Goal: Transaction & Acquisition: Purchase product/service

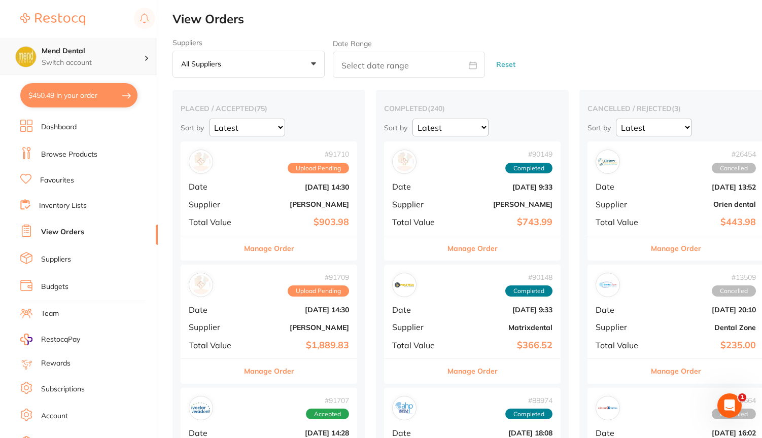
click at [120, 51] on h4 "Mend Dental" at bounding box center [93, 51] width 102 height 10
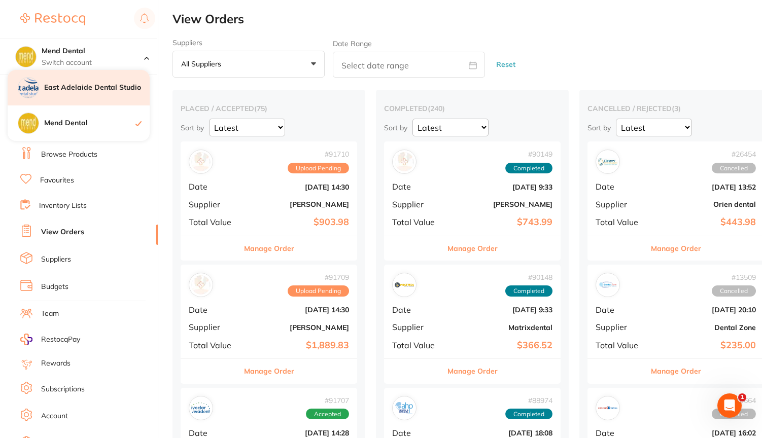
click at [103, 87] on h4 "East Adelaide Dental Studio" at bounding box center [96, 88] width 105 height 10
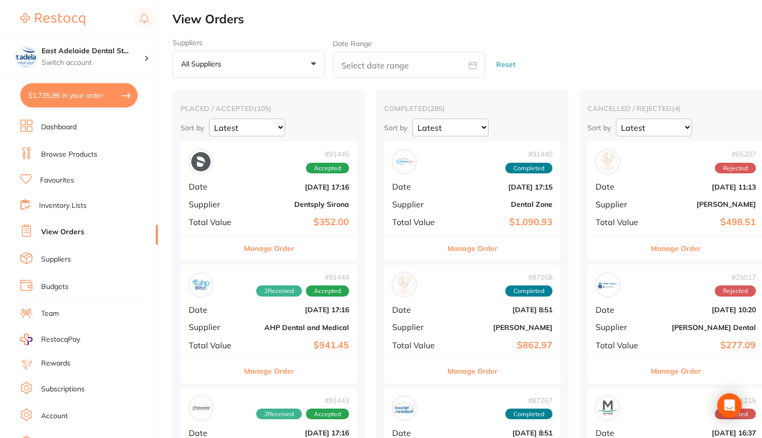
click at [57, 92] on button "$1,735.96 in your order" at bounding box center [78, 95] width 117 height 24
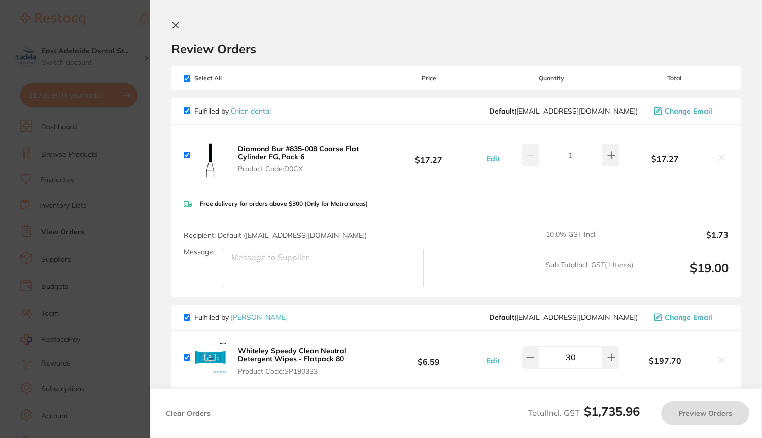
checkbox input "true"
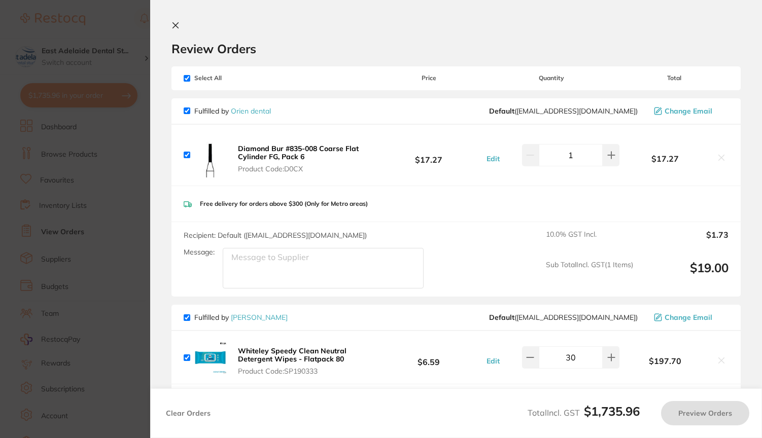
checkbox input "true"
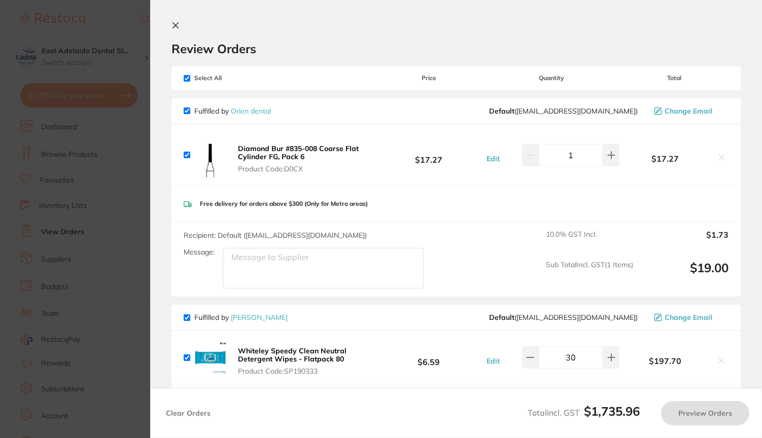
checkbox input "true"
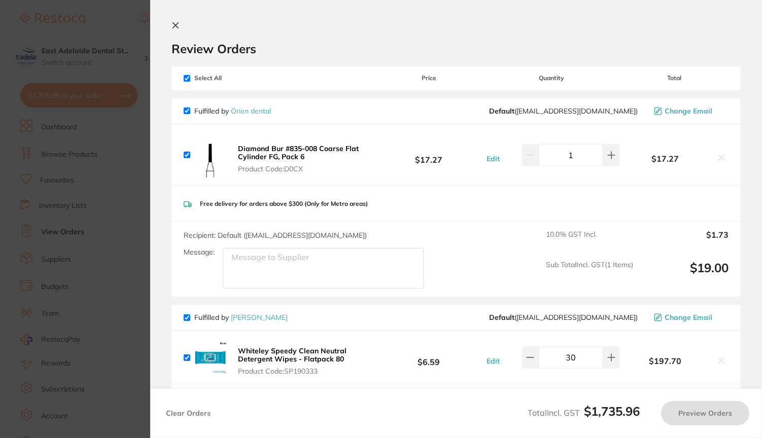
checkbox input "true"
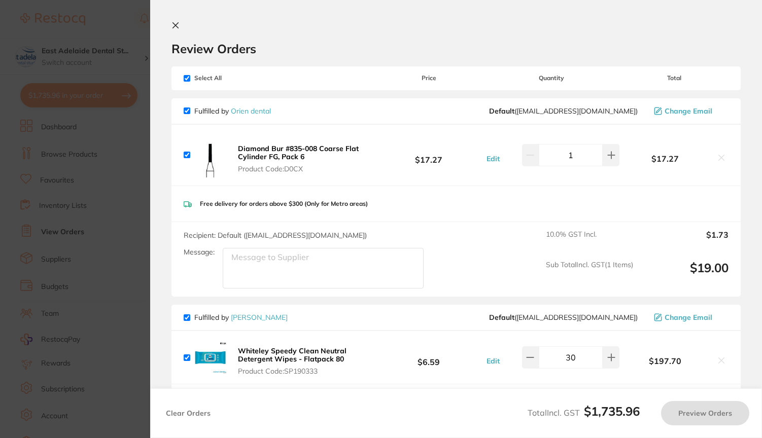
checkbox input "true"
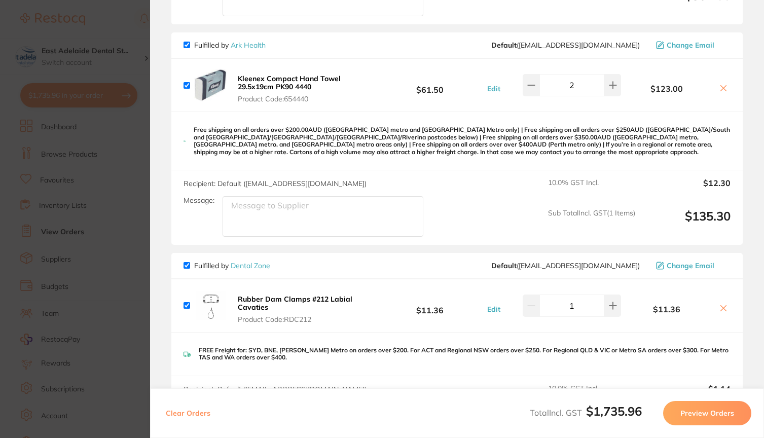
scroll to position [1073, 0]
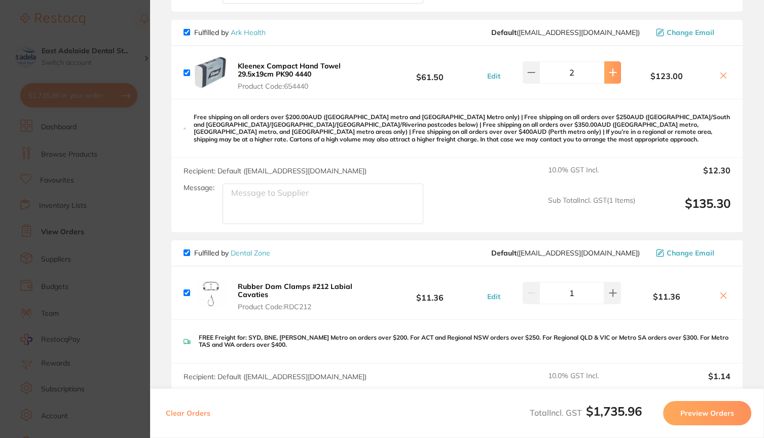
click at [610, 77] on icon at bounding box center [613, 72] width 8 height 8
click at [609, 77] on icon at bounding box center [613, 72] width 8 height 8
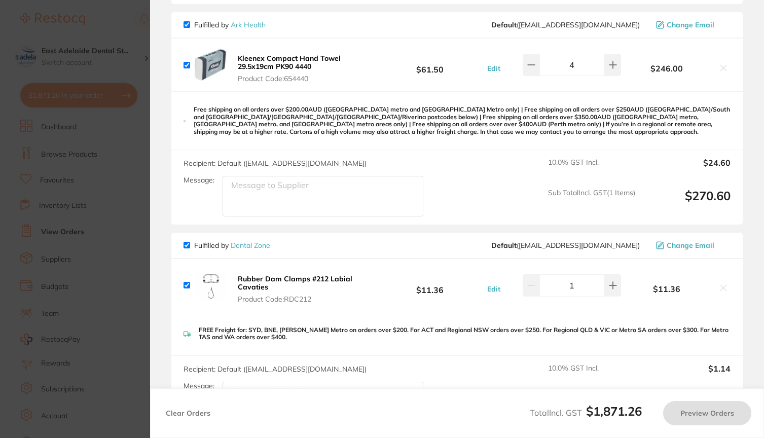
type input "3"
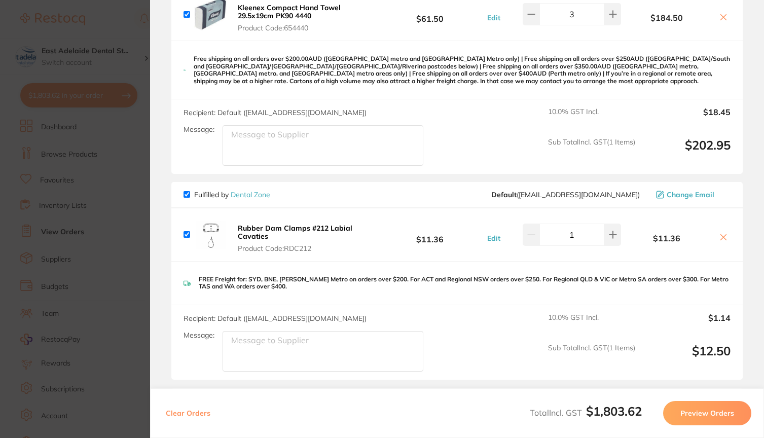
scroll to position [1135, 0]
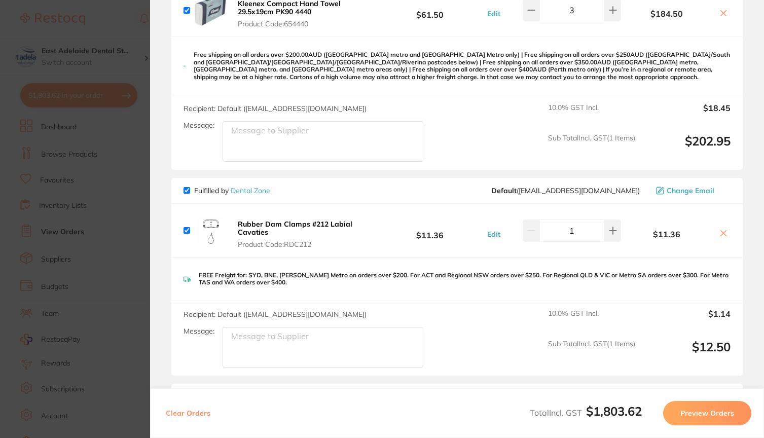
click at [188, 194] on input "checkbox" at bounding box center [187, 190] width 7 height 7
checkbox input "false"
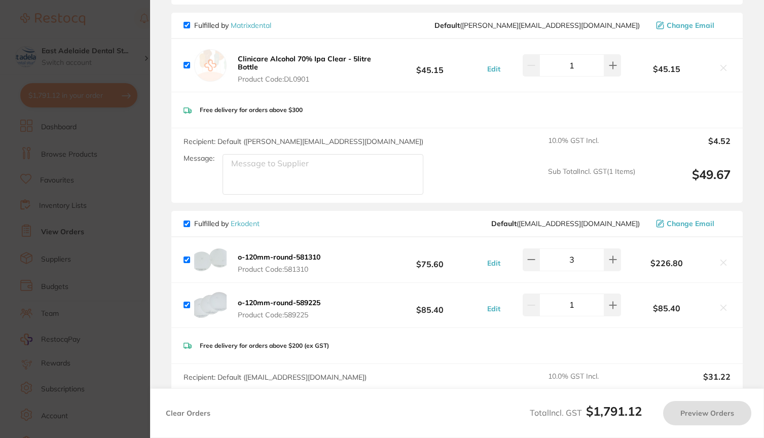
scroll to position [1500, 0]
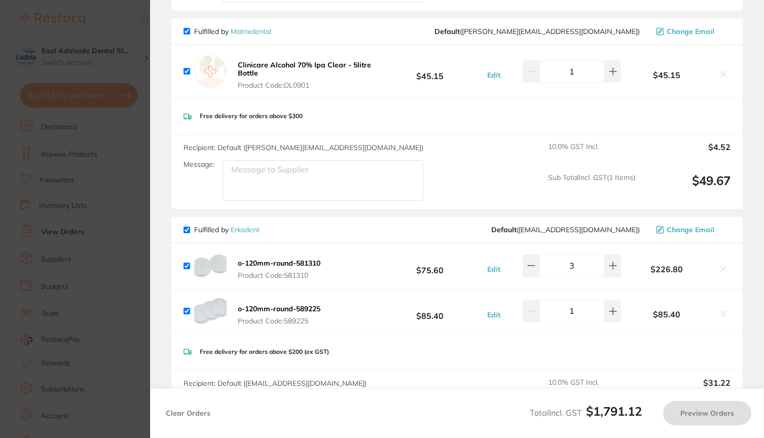
type input "4"
click at [187, 34] on input "checkbox" at bounding box center [187, 31] width 7 height 7
checkbox input "false"
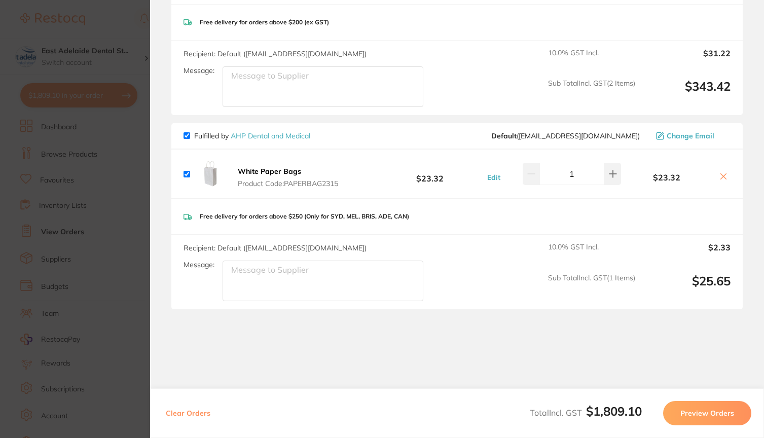
scroll to position [1830, 0]
click at [187, 138] on input "checkbox" at bounding box center [187, 135] width 7 height 7
checkbox input "false"
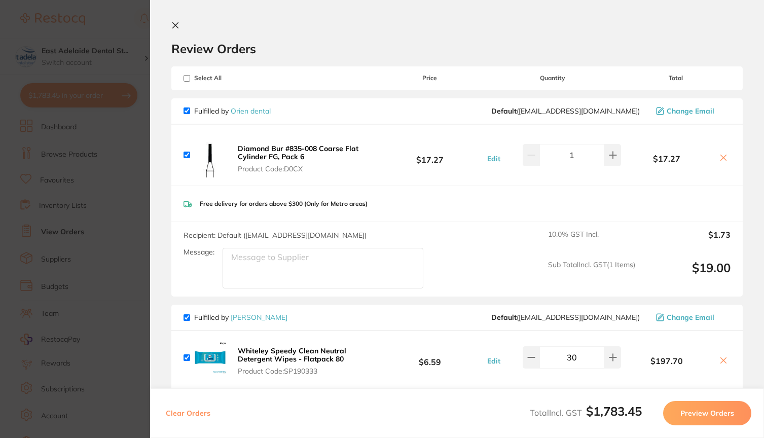
scroll to position [0, 0]
click at [172, 22] on icon at bounding box center [175, 25] width 8 height 8
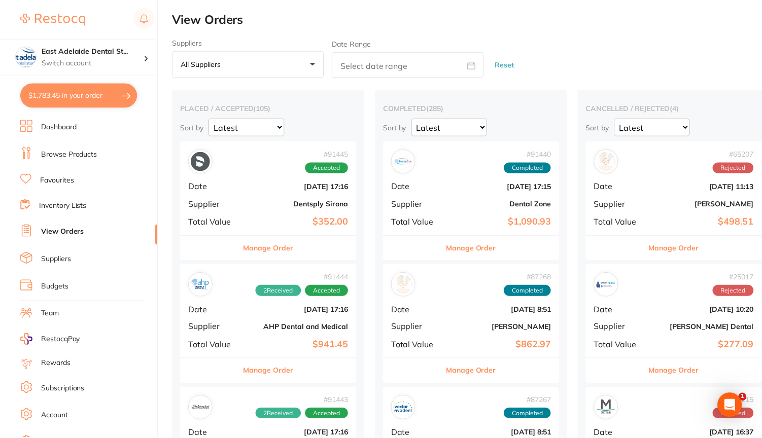
scroll to position [2, 0]
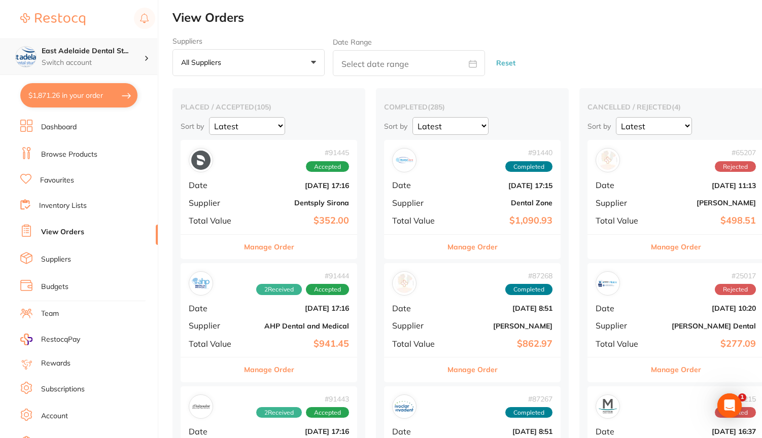
click at [103, 61] on p "Switch account" at bounding box center [93, 63] width 102 height 10
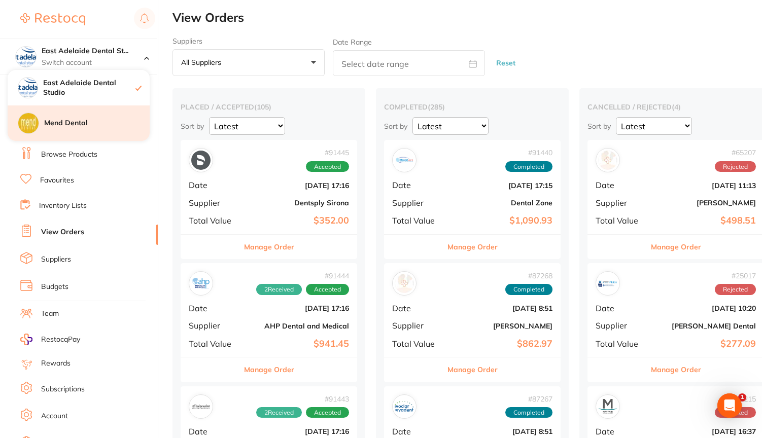
click at [81, 124] on h4 "Mend Dental" at bounding box center [96, 123] width 105 height 10
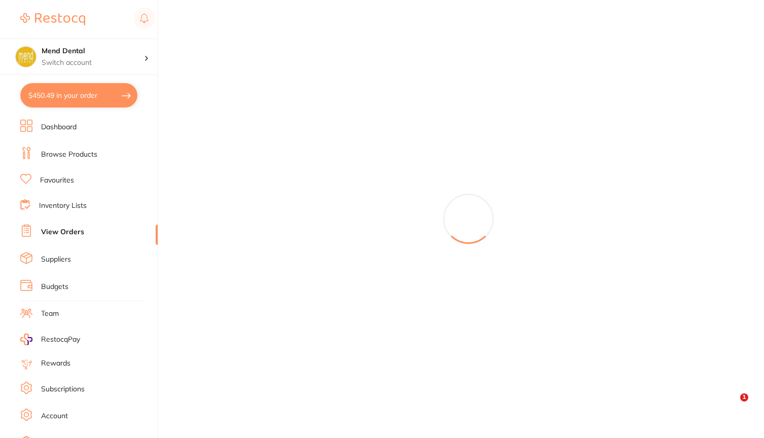
click at [106, 91] on button "$450.49 in your order" at bounding box center [78, 95] width 117 height 24
checkbox input "true"
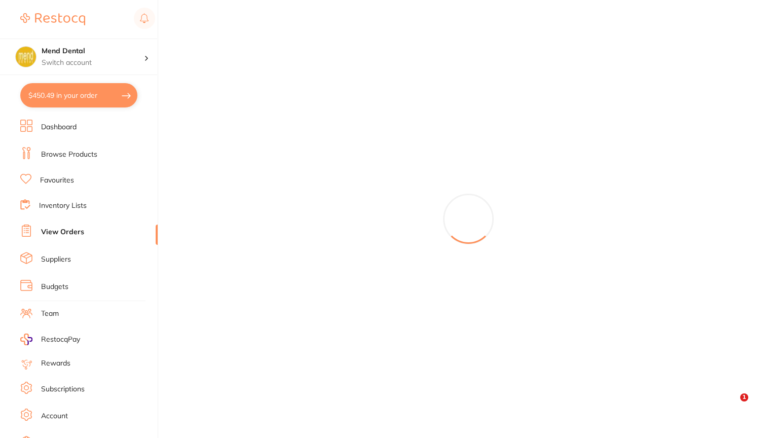
checkbox input "true"
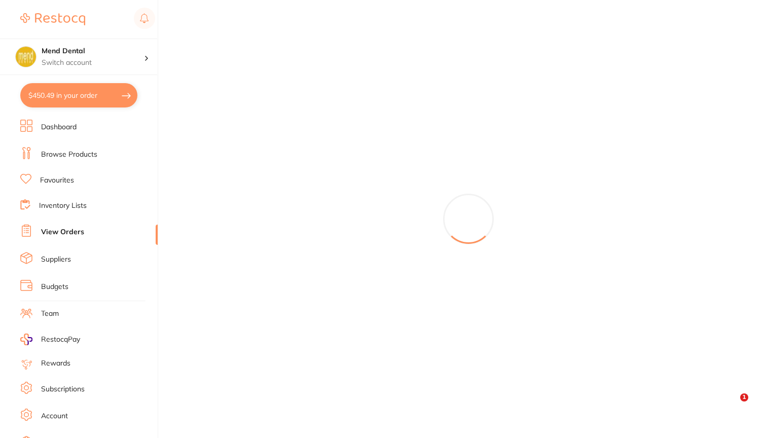
checkbox input "true"
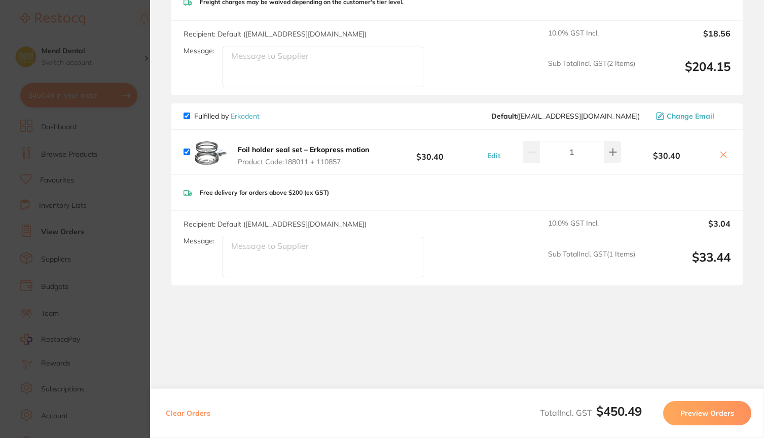
scroll to position [700, 0]
click at [274, 161] on span "Product Code: 188011 + 110857" at bounding box center [303, 162] width 131 height 8
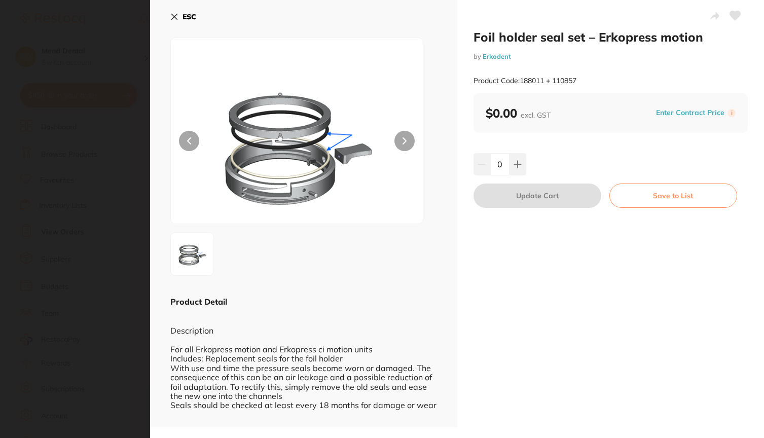
type input "1"
drag, startPoint x: 518, startPoint y: 81, endPoint x: 589, endPoint y: 82, distance: 71.0
click at [589, 82] on div "Product Code: 188011 + 110857" at bounding box center [611, 80] width 275 height 25
copy small "188011 + 110857"
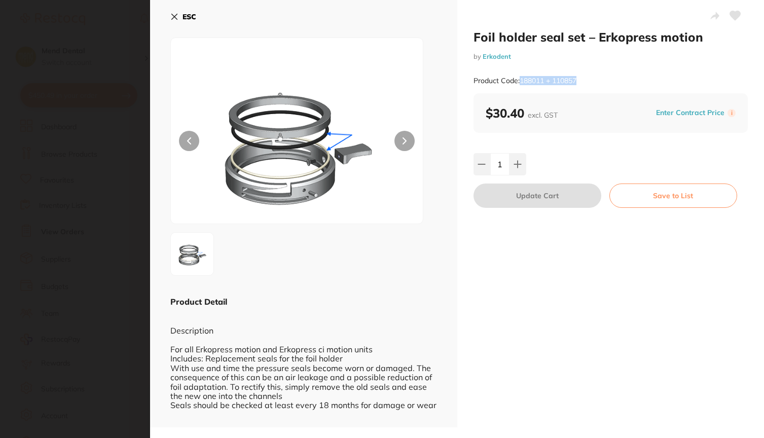
click at [172, 15] on icon at bounding box center [174, 17] width 8 height 8
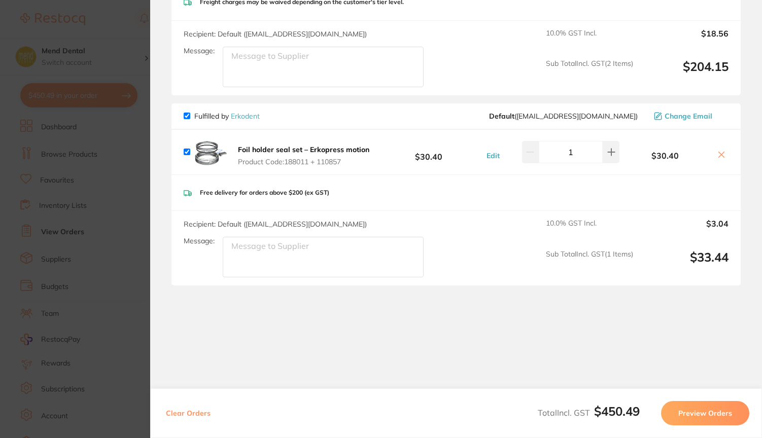
click at [126, 23] on section "Update RRP Set your pre negotiated price for this item. Item Agreed RRP (excl. …" at bounding box center [381, 219] width 762 height 438
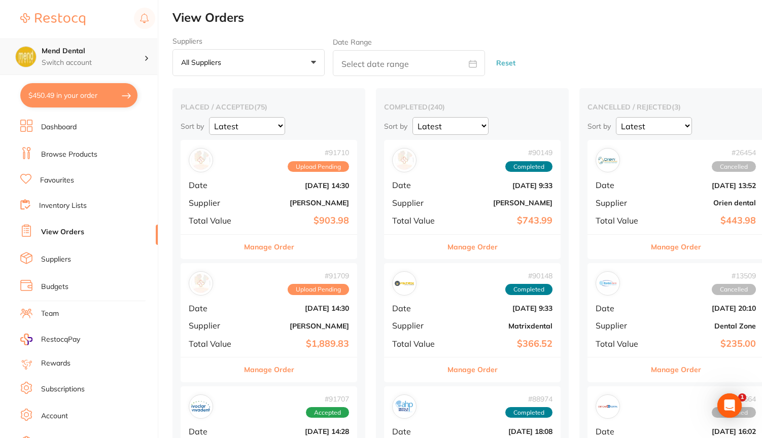
click at [104, 56] on div "Mend Dental Switch account" at bounding box center [93, 56] width 102 height 21
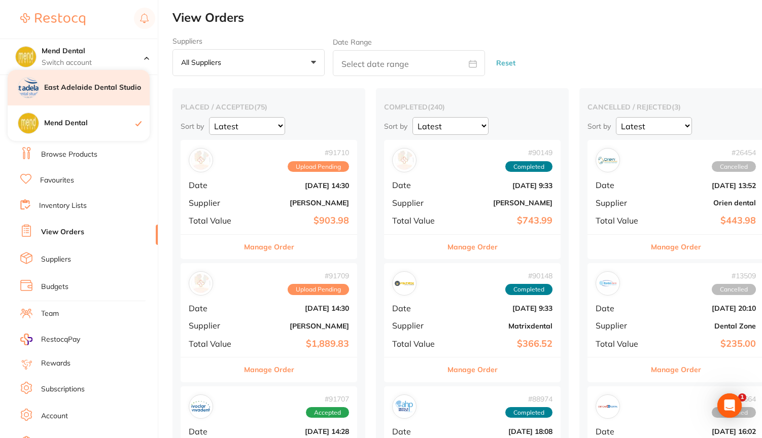
click at [100, 79] on div "East Adelaide Dental Studio" at bounding box center [79, 88] width 142 height 36
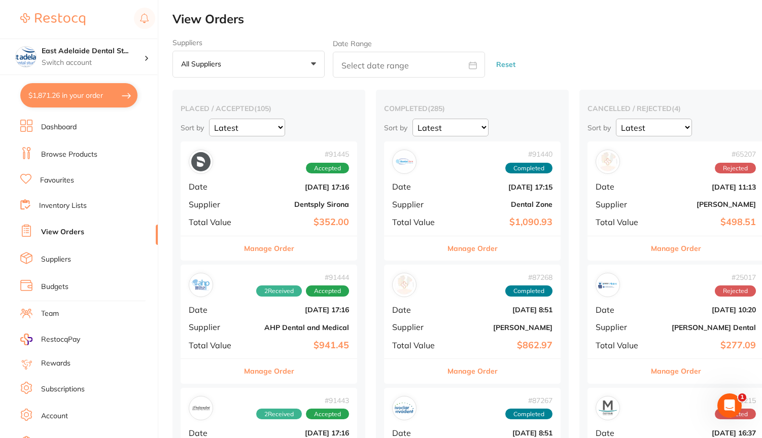
click at [72, 156] on link "Browse Products" at bounding box center [69, 155] width 56 height 10
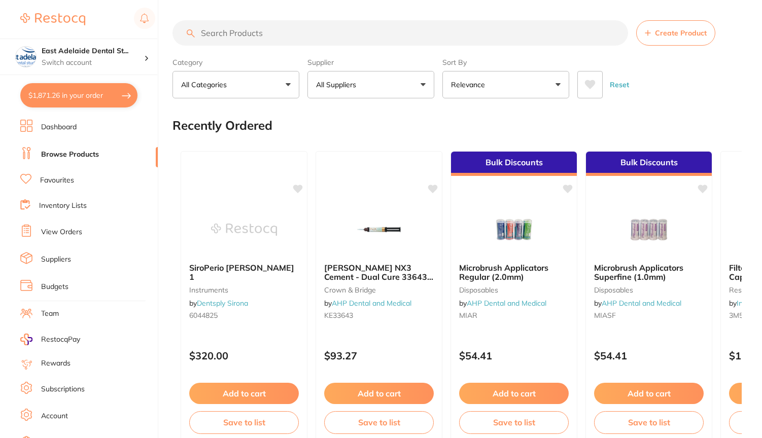
click at [240, 34] on input "search" at bounding box center [399, 32] width 455 height 25
paste input "188011 + 110857"
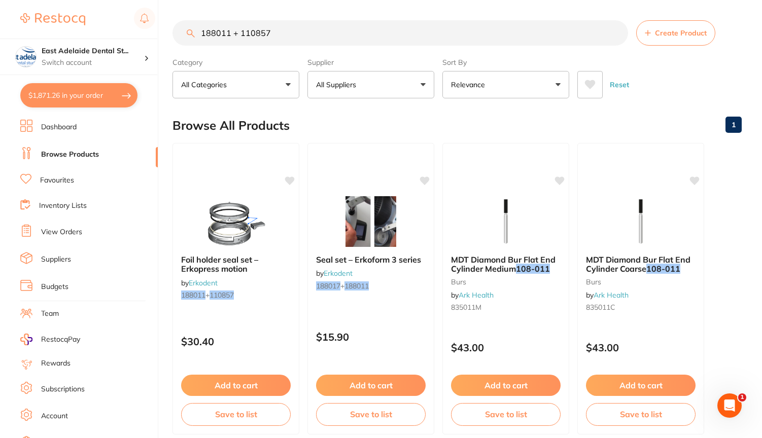
type input "188011 + 110857"
click at [224, 387] on button "Add to cart" at bounding box center [236, 387] width 111 height 22
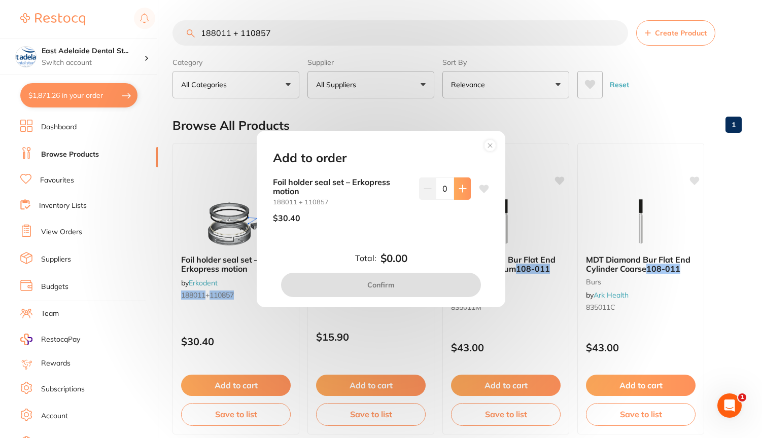
click at [466, 191] on button at bounding box center [462, 189] width 17 height 22
type input "1"
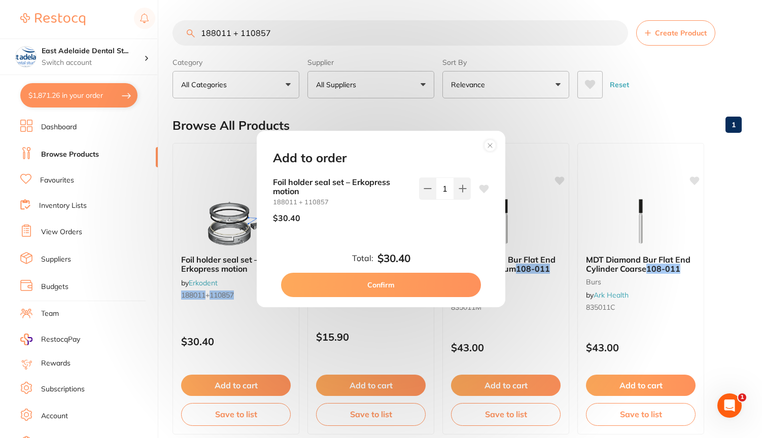
click at [390, 283] on button "Confirm" at bounding box center [381, 285] width 200 height 24
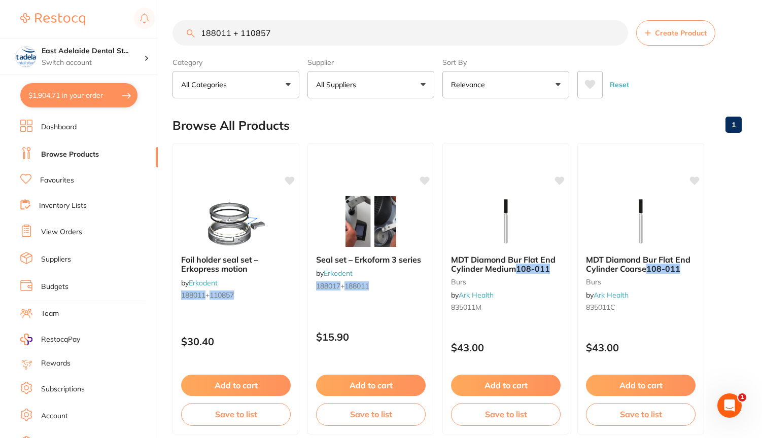
click at [72, 90] on button "$1,904.71 in your order" at bounding box center [78, 95] width 117 height 24
checkbox input "true"
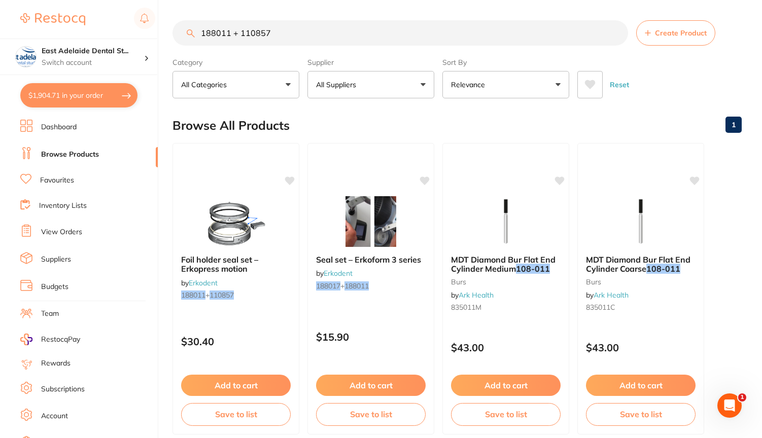
checkbox input "true"
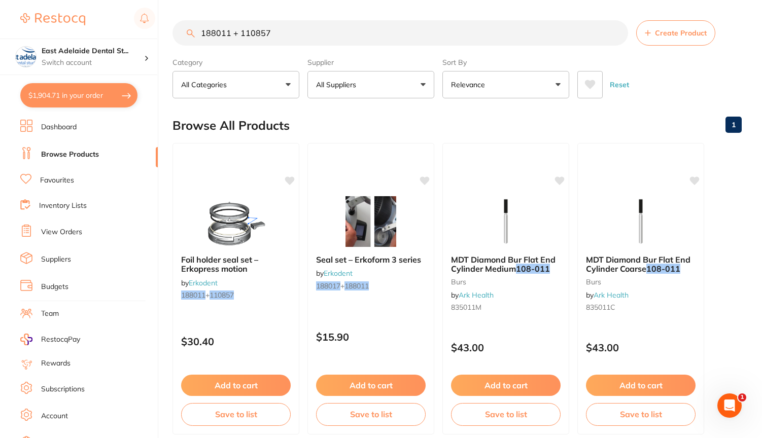
checkbox input "true"
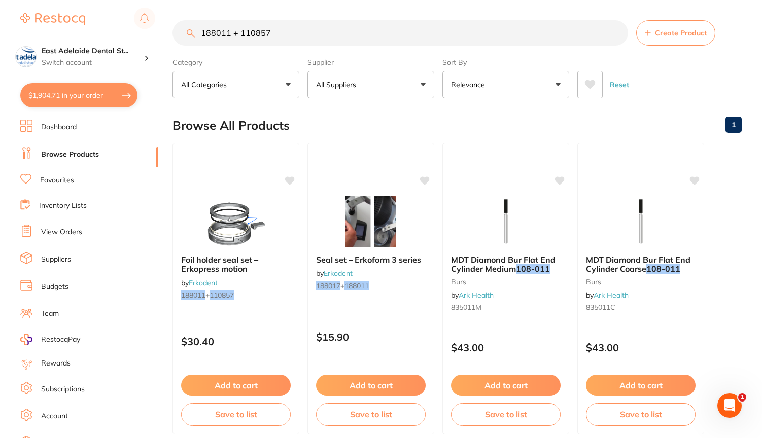
checkbox input "true"
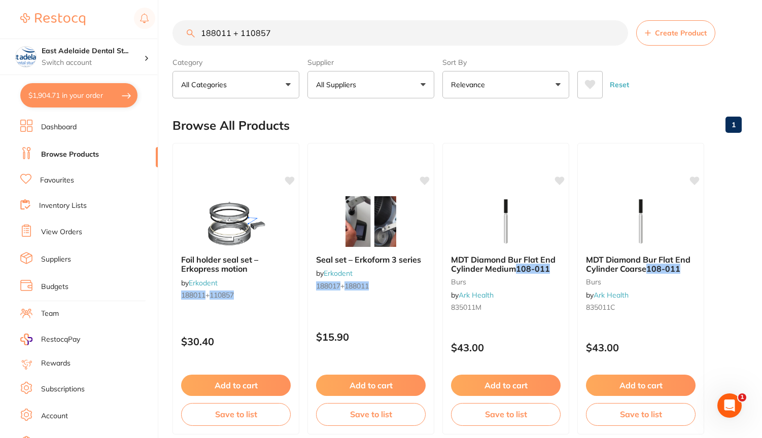
checkbox input "true"
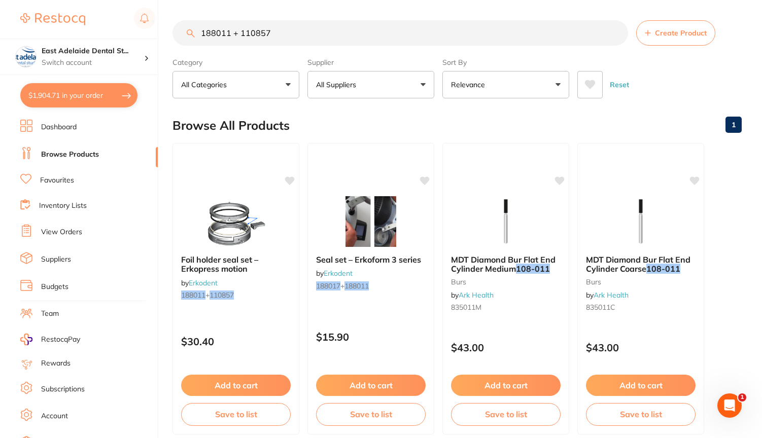
checkbox input "true"
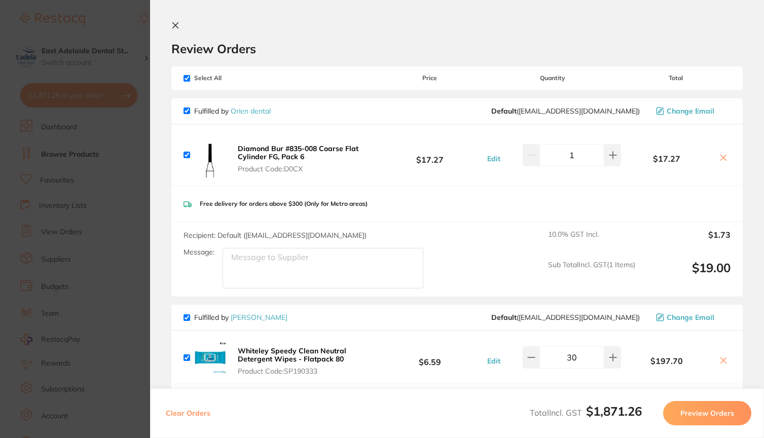
click at [187, 77] on input "checkbox" at bounding box center [187, 78] width 7 height 7
checkbox input "false"
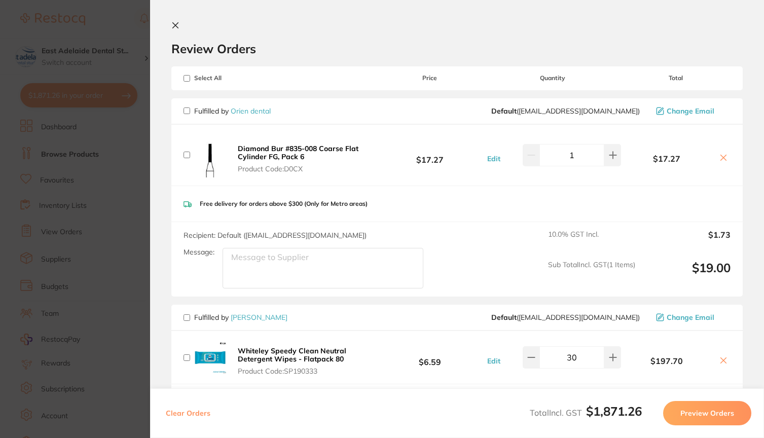
checkbox input "false"
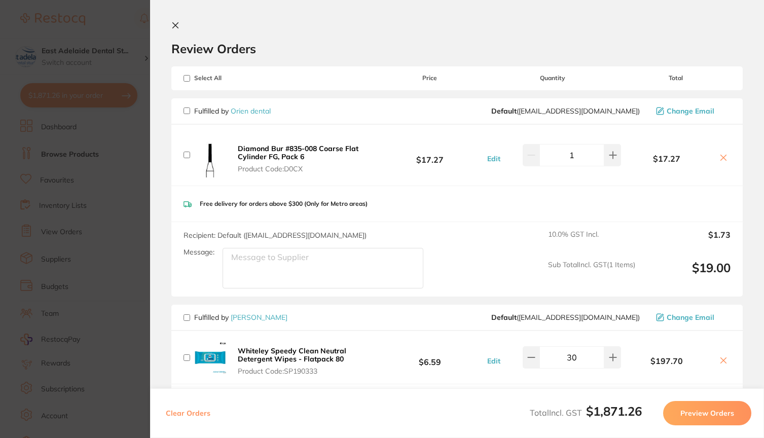
checkbox input "false"
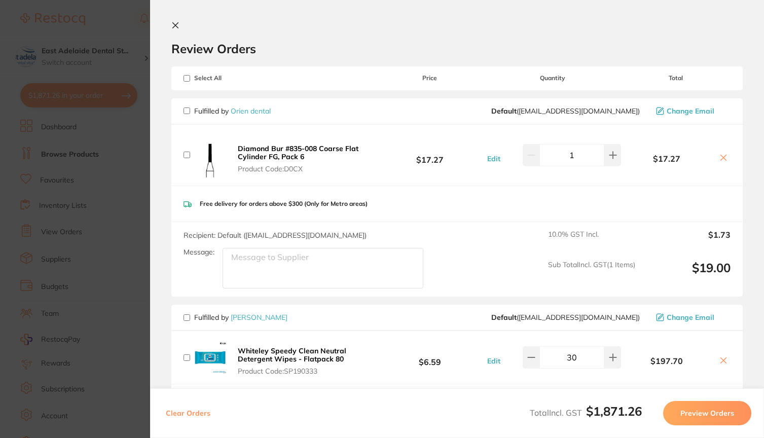
checkbox input "false"
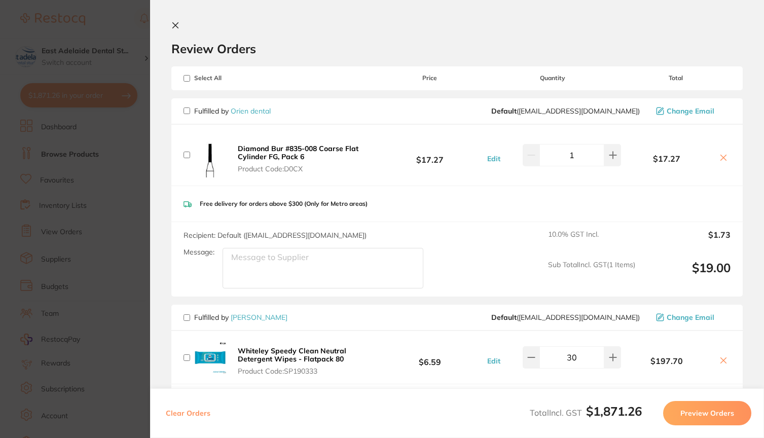
checkbox input "false"
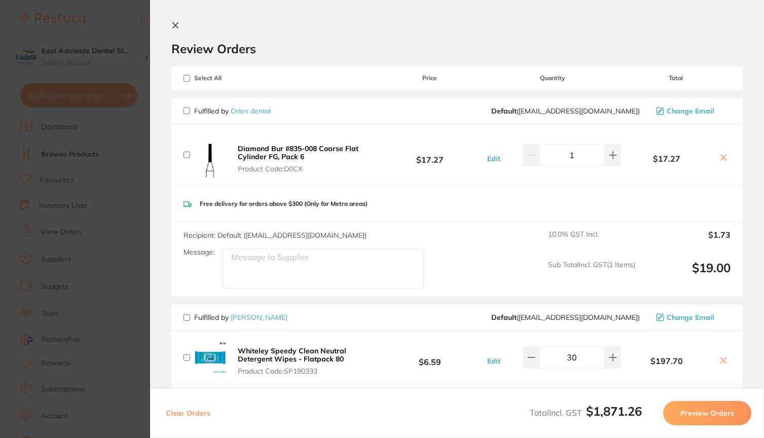
checkbox input "false"
click at [187, 81] on span "Select All" at bounding box center [234, 78] width 101 height 7
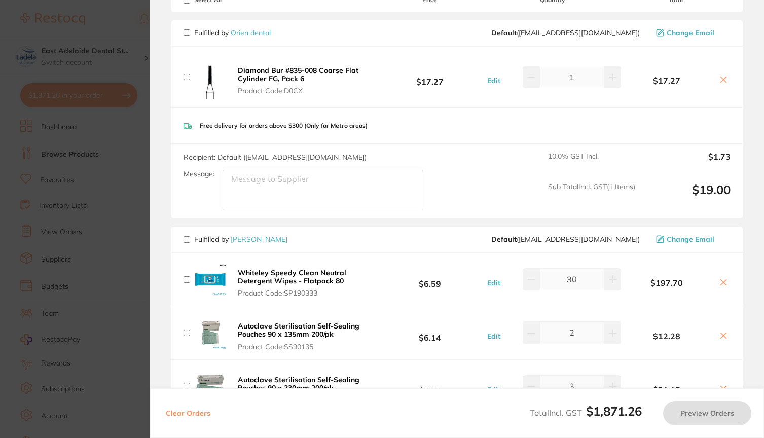
scroll to position [87, 0]
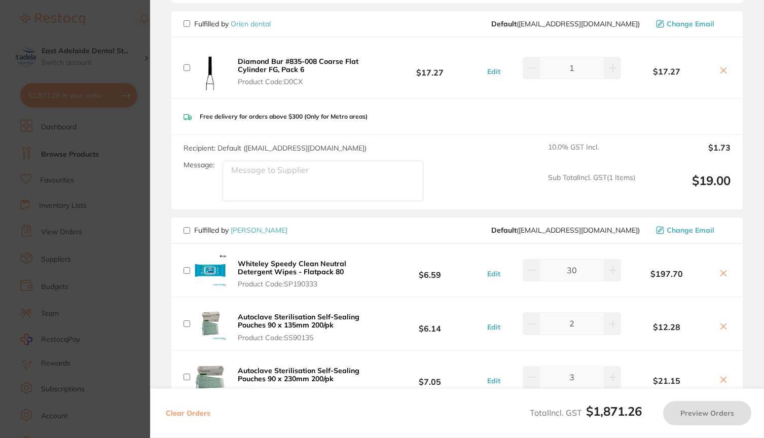
click at [188, 233] on input "checkbox" at bounding box center [187, 230] width 7 height 7
checkbox input "true"
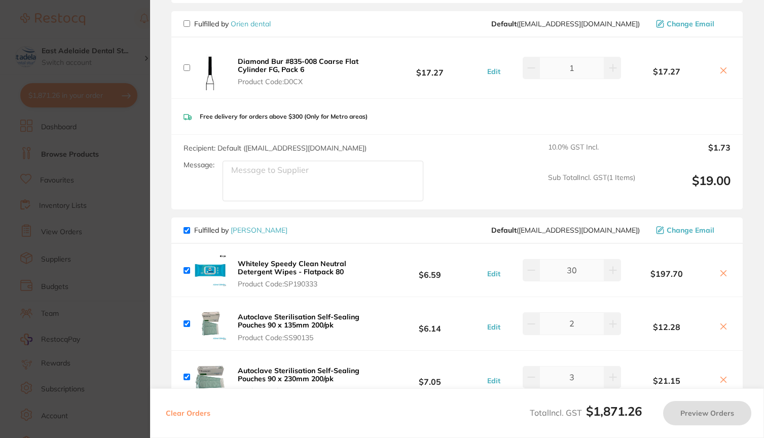
checkbox input "true"
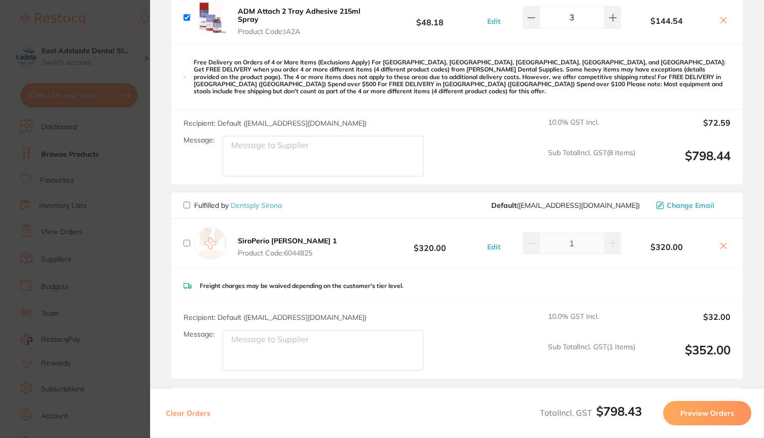
scroll to position [707, 0]
click at [187, 245] on input "checkbox" at bounding box center [187, 242] width 7 height 7
checkbox input "true"
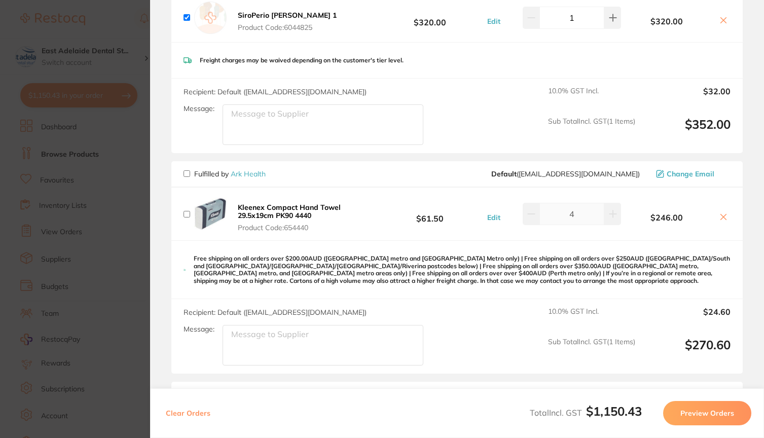
scroll to position [932, 0]
click at [189, 177] on input "checkbox" at bounding box center [187, 173] width 7 height 7
checkbox input "true"
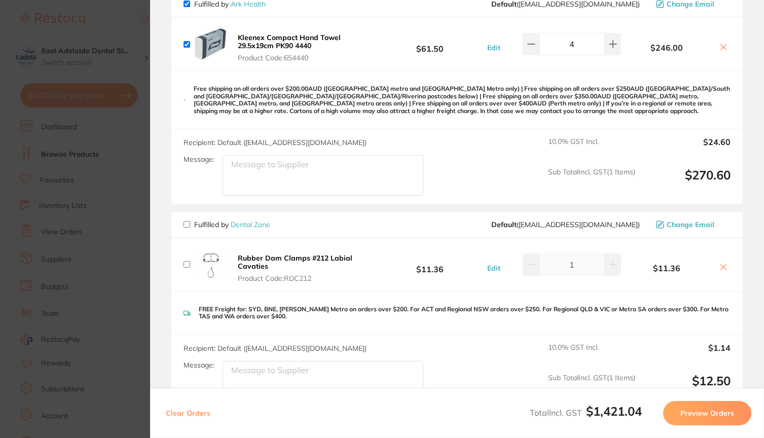
scroll to position [1101, 0]
click at [613, 49] on icon at bounding box center [613, 45] width 8 height 8
type input "5"
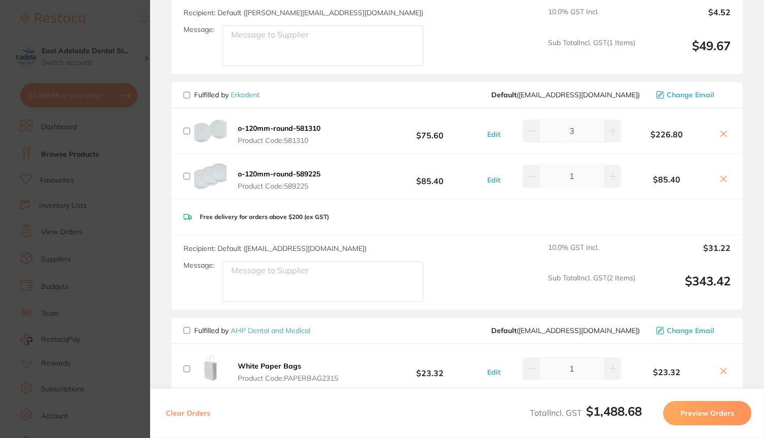
scroll to position [1637, 0]
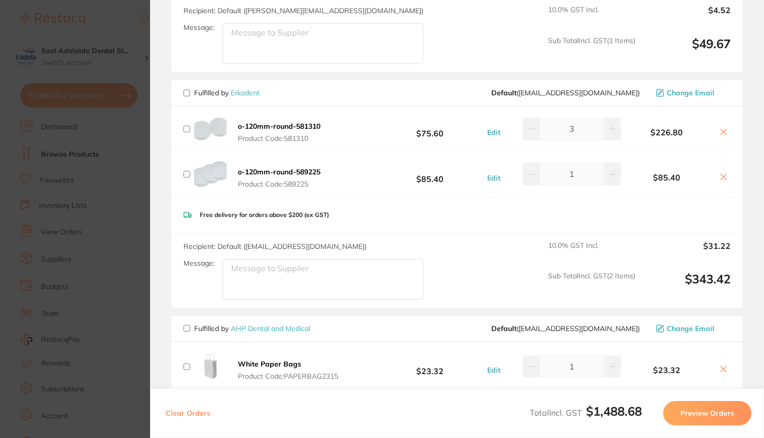
click at [186, 96] on input "checkbox" at bounding box center [187, 93] width 7 height 7
checkbox input "true"
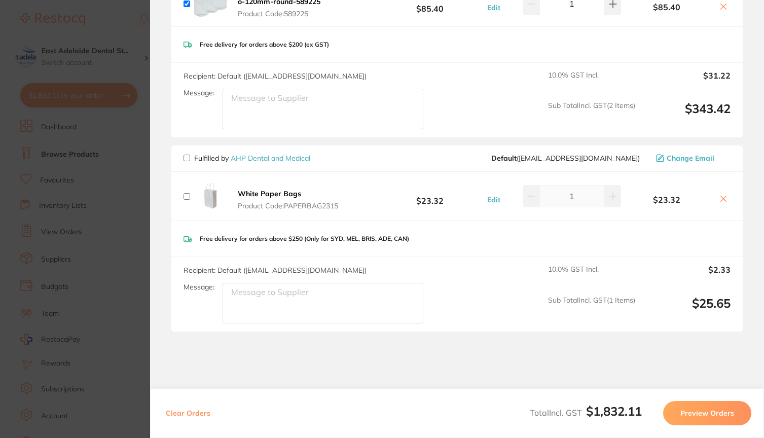
scroll to position [1859, 0]
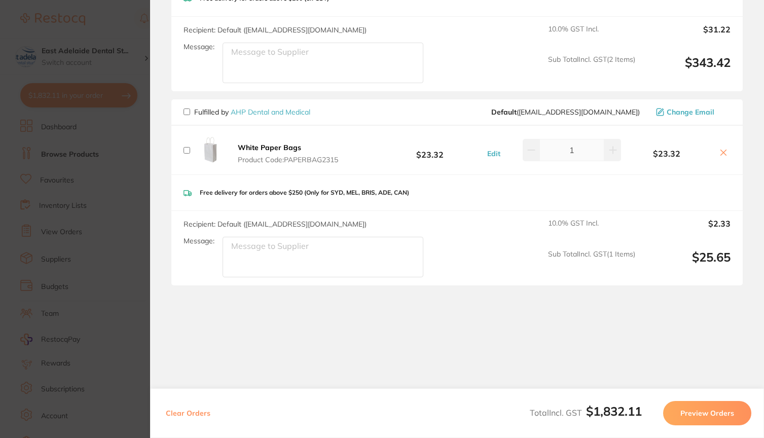
click at [691, 415] on button "Preview Orders" at bounding box center [707, 413] width 88 height 24
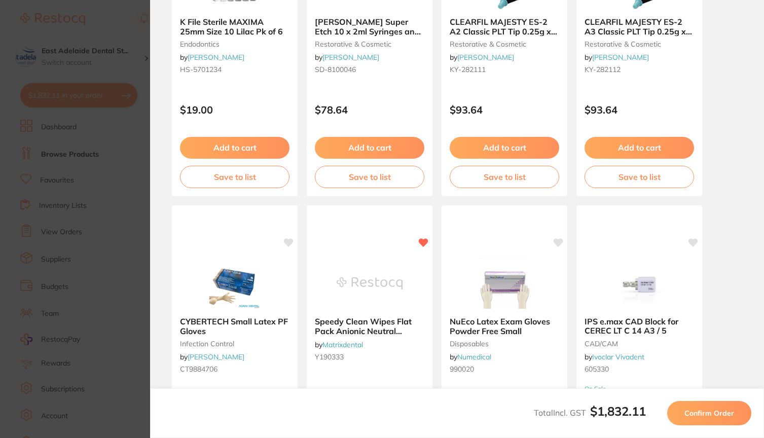
scroll to position [0, 0]
click at [708, 417] on span "Confirm Order" at bounding box center [710, 413] width 50 height 9
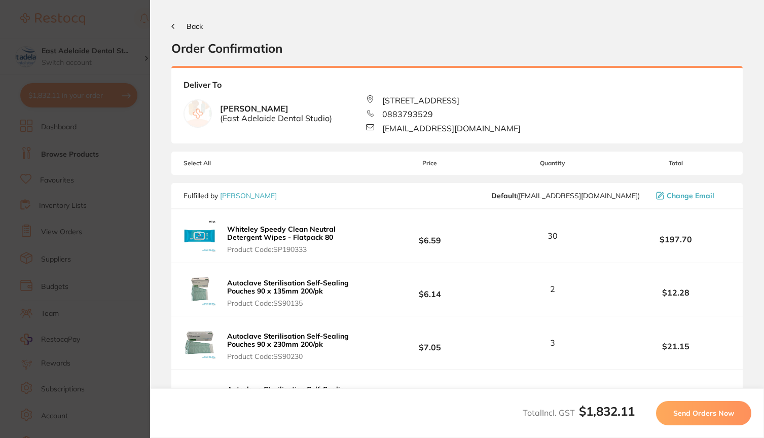
click at [707, 410] on span "Send Orders Now" at bounding box center [704, 413] width 61 height 9
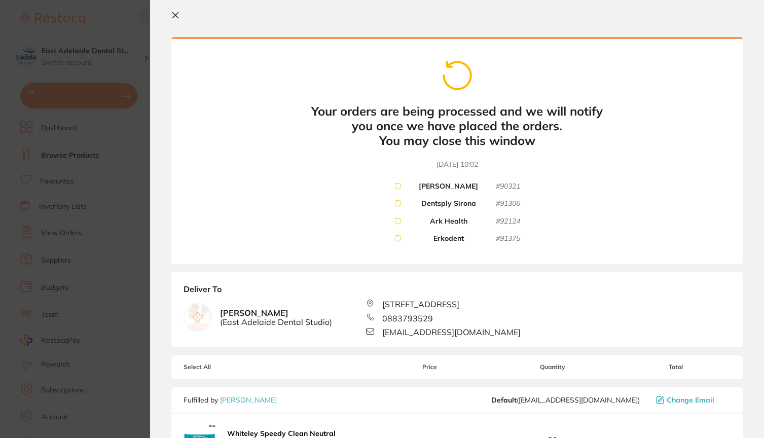
scroll to position [6, 0]
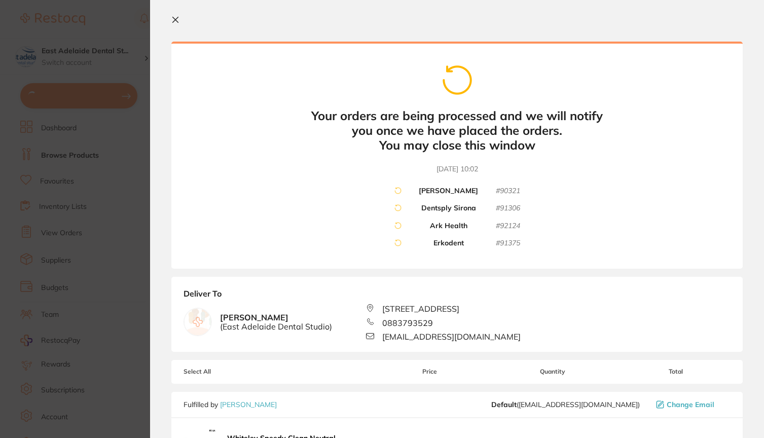
click at [174, 21] on icon at bounding box center [176, 20] width 6 height 6
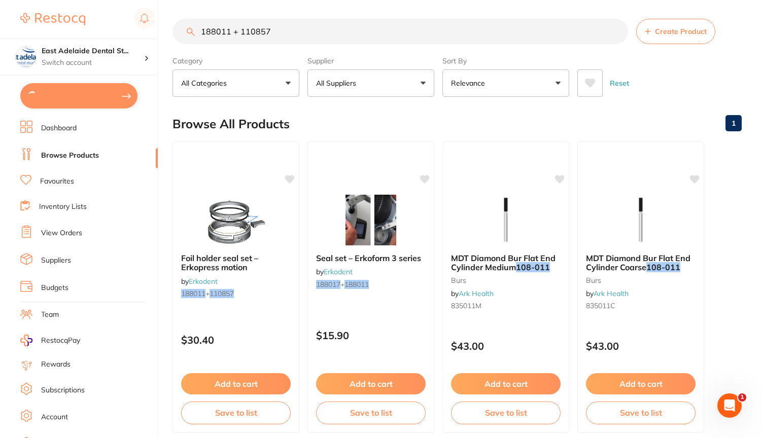
click at [76, 228] on link "View Orders" at bounding box center [61, 233] width 41 height 10
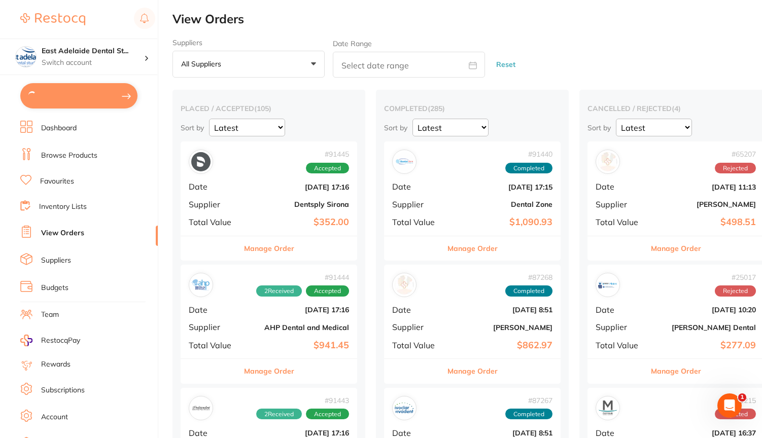
click at [53, 93] on button at bounding box center [78, 95] width 117 height 25
checkbox input "true"
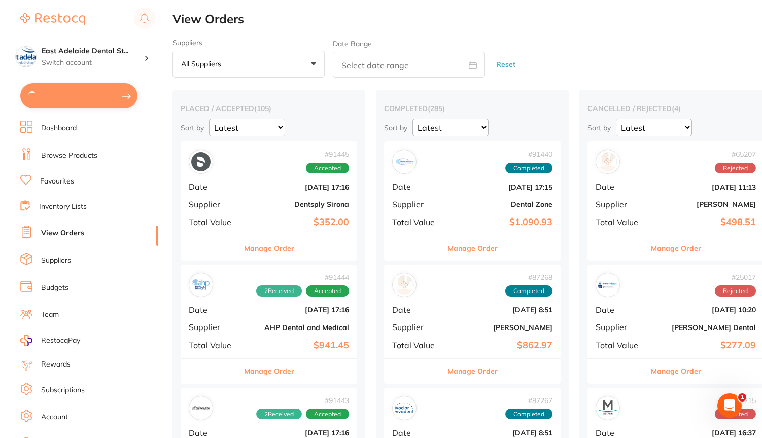
checkbox input "true"
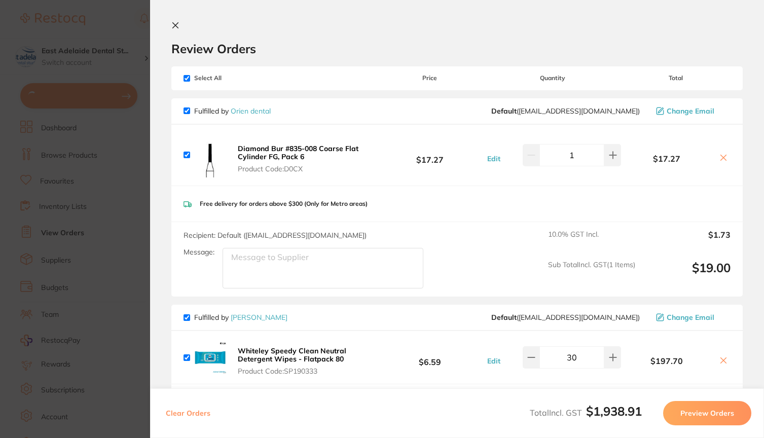
click at [187, 109] on input "checkbox" at bounding box center [187, 111] width 7 height 7
checkbox input "false"
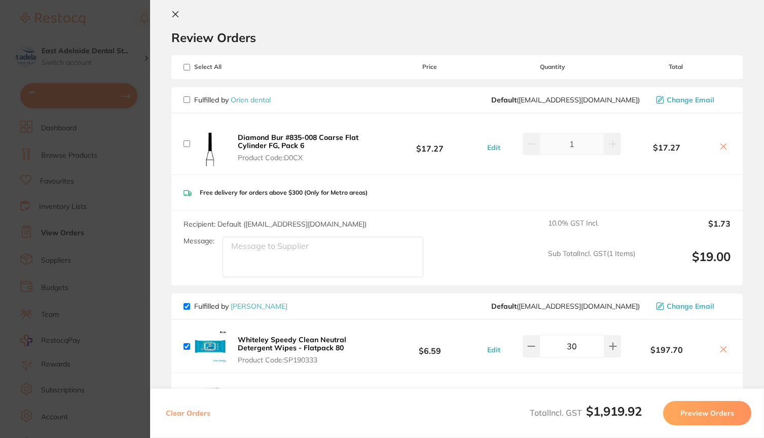
click at [173, 14] on icon at bounding box center [175, 14] width 8 height 8
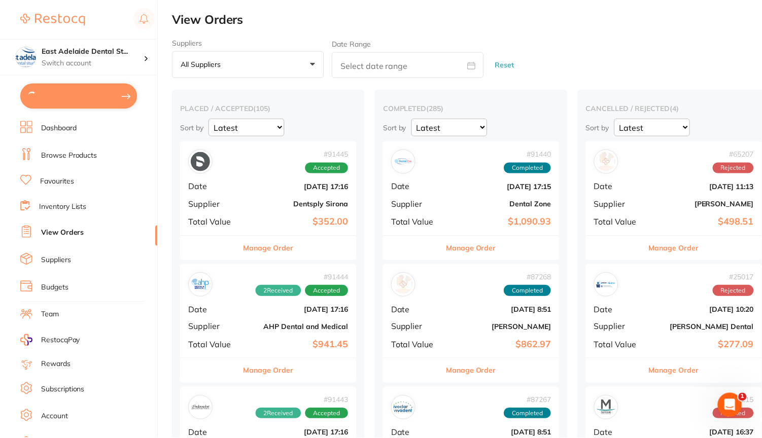
scroll to position [2, 0]
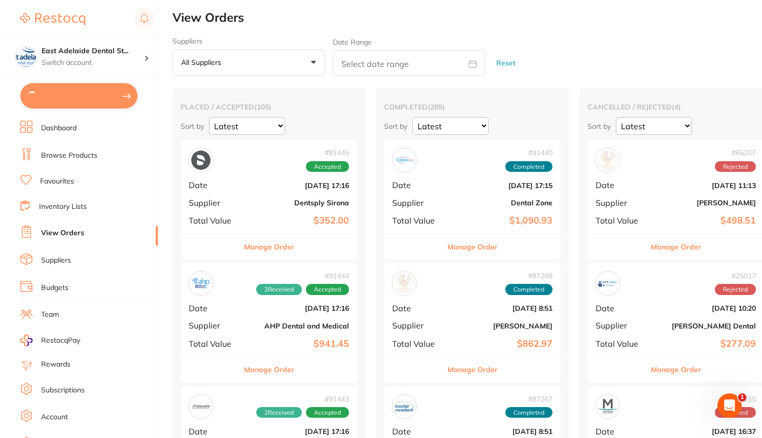
click at [71, 234] on link "View Orders" at bounding box center [62, 233] width 43 height 10
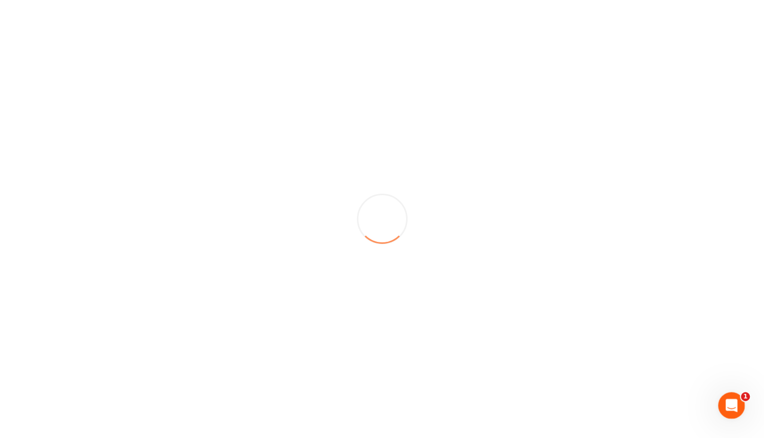
click at [734, 400] on icon "Open Intercom Messenger" at bounding box center [730, 404] width 17 height 17
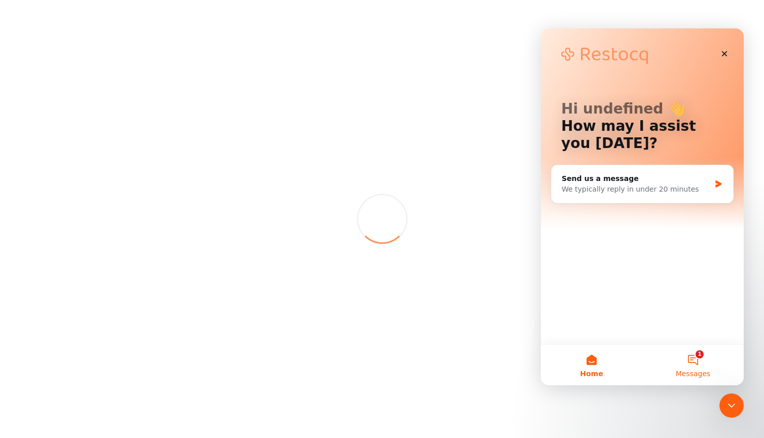
click at [692, 359] on button "1 Messages" at bounding box center [693, 365] width 101 height 41
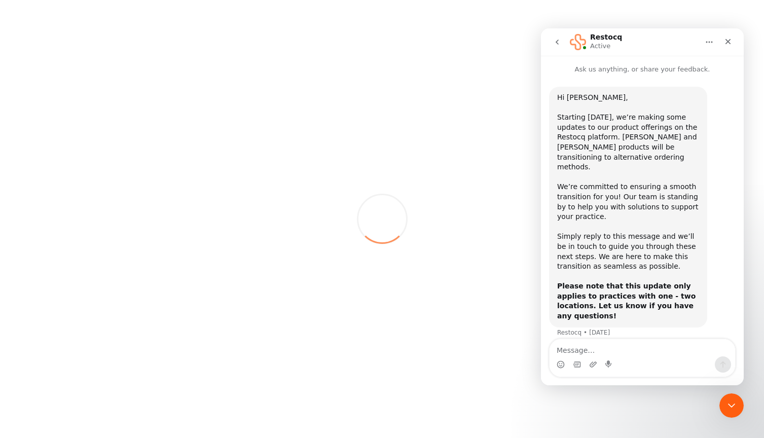
click at [620, 352] on textarea "Message…" at bounding box center [643, 347] width 186 height 17
type textarea "please advise on the HS and [PERSON_NAME] transition"
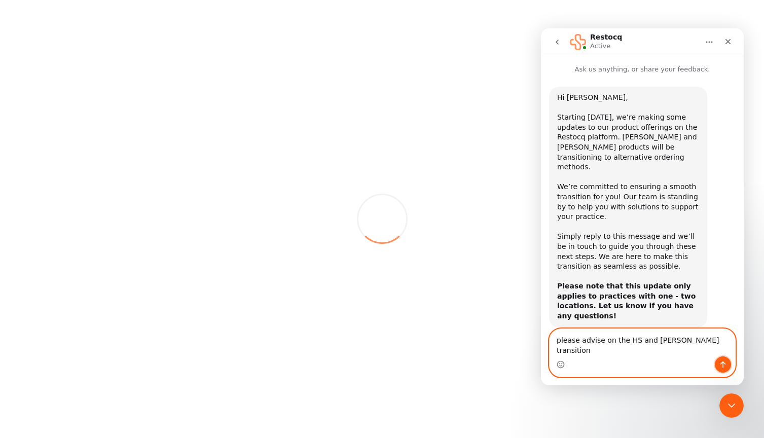
click at [727, 362] on button "Send a message…" at bounding box center [723, 365] width 16 height 16
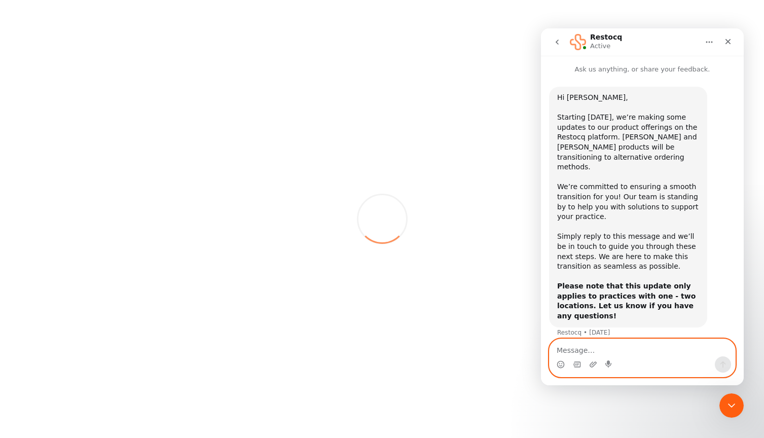
scroll to position [37, 0]
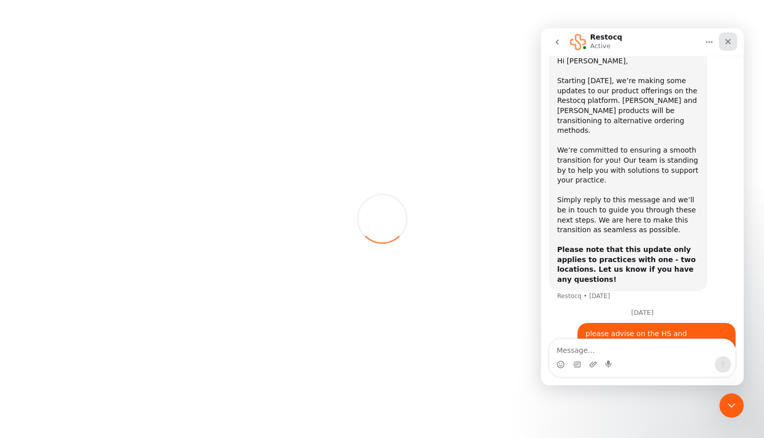
click at [729, 39] on icon "Close" at bounding box center [728, 42] width 8 height 8
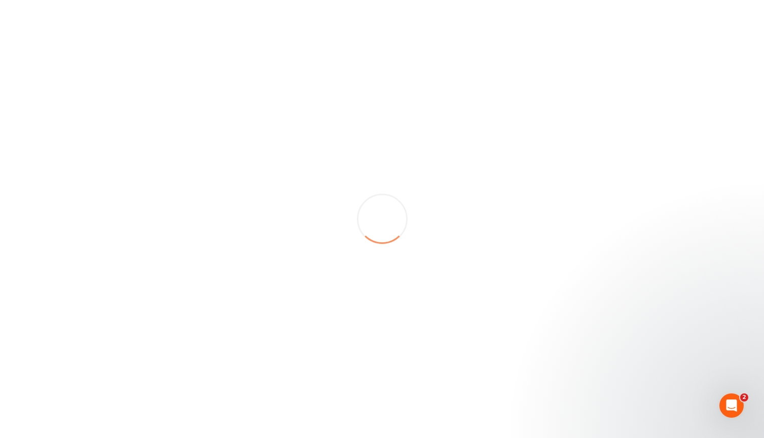
scroll to position [0, 0]
click at [727, 406] on icon "Open Intercom Messenger" at bounding box center [730, 404] width 7 height 8
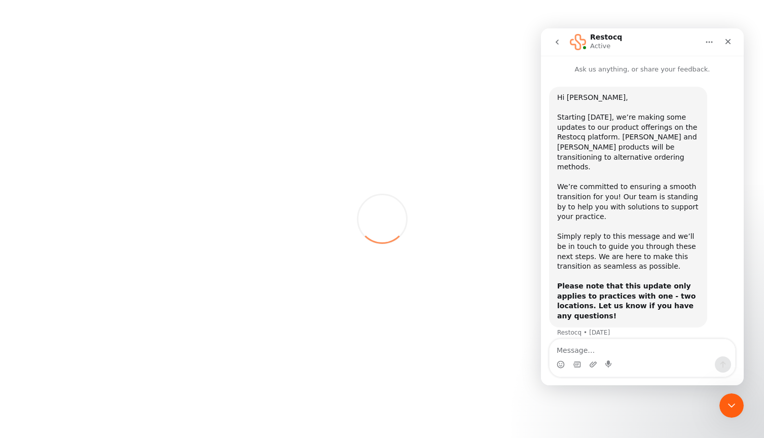
scroll to position [37, 0]
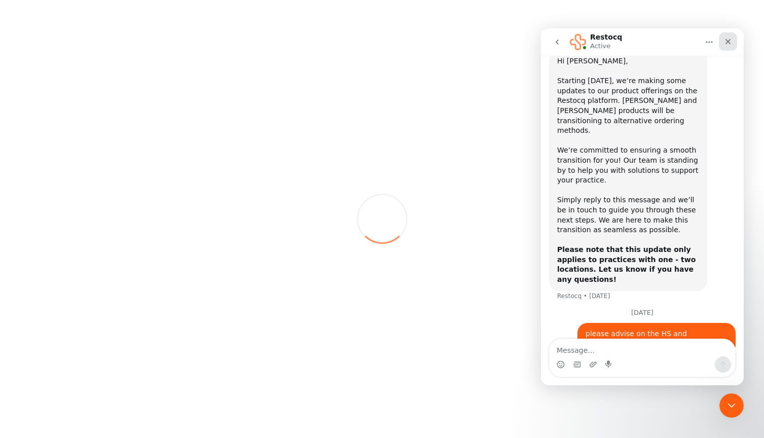
click at [727, 42] on icon "Close" at bounding box center [729, 42] width 6 height 6
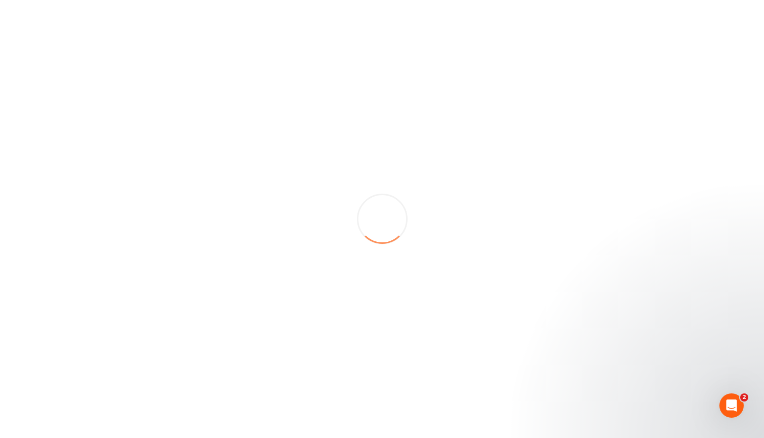
scroll to position [0, 0]
click at [730, 400] on icon "Open Intercom Messenger" at bounding box center [730, 404] width 17 height 17
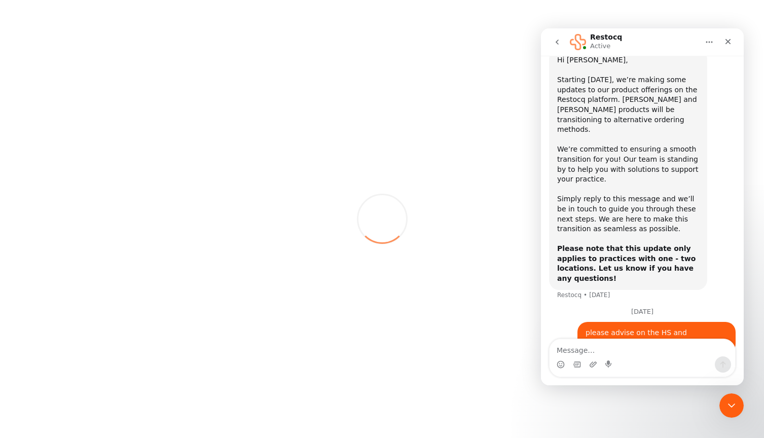
scroll to position [37, 0]
click at [561, 46] on icon "go back" at bounding box center [557, 42] width 8 height 8
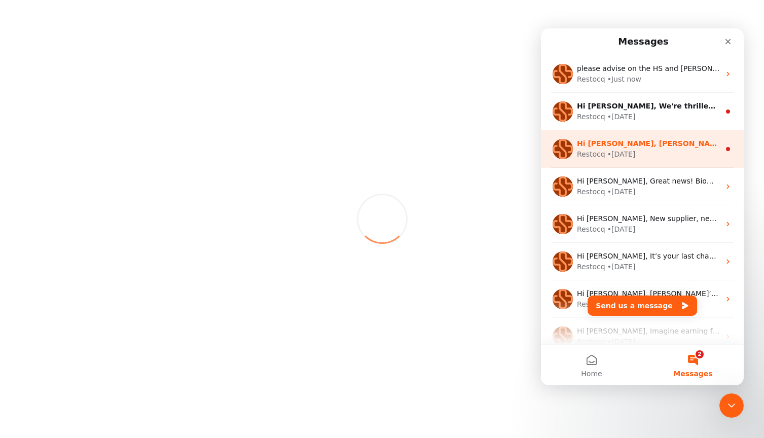
scroll to position [0, 0]
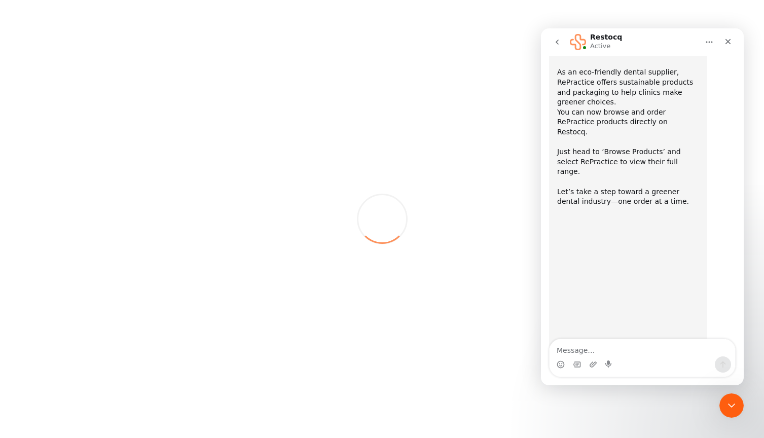
scroll to position [86, 0]
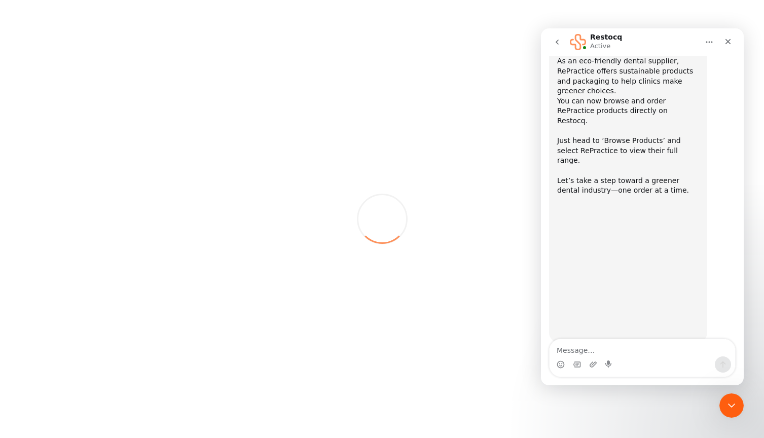
click at [550, 41] on button "go back" at bounding box center [557, 41] width 19 height 19
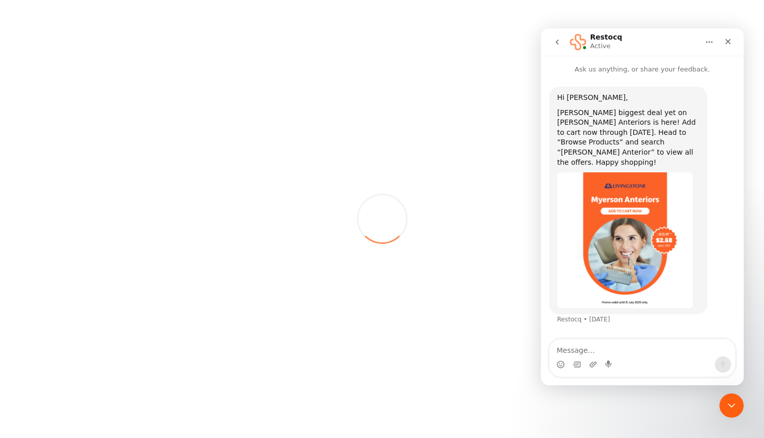
click at [559, 46] on icon "go back" at bounding box center [557, 42] width 8 height 8
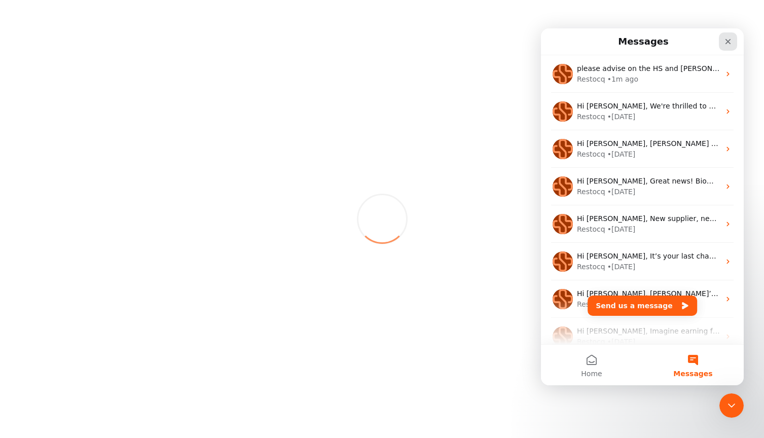
click at [726, 42] on icon "Close" at bounding box center [728, 42] width 8 height 8
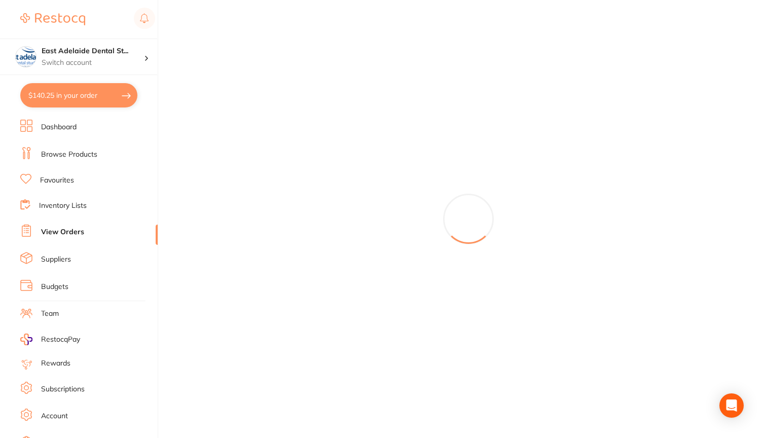
click at [56, 225] on li "View Orders" at bounding box center [88, 232] width 137 height 15
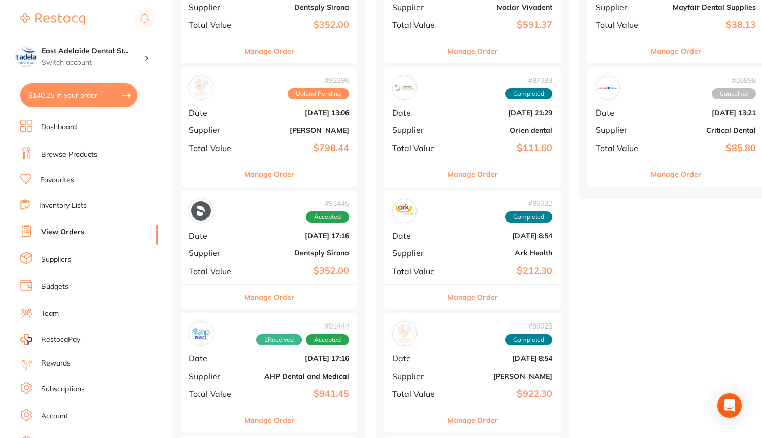
scroll to position [440, 0]
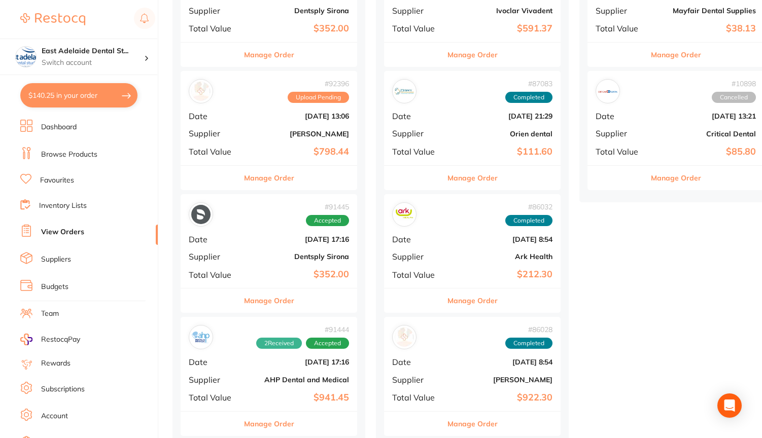
click at [277, 174] on button "Manage Order" at bounding box center [269, 178] width 50 height 24
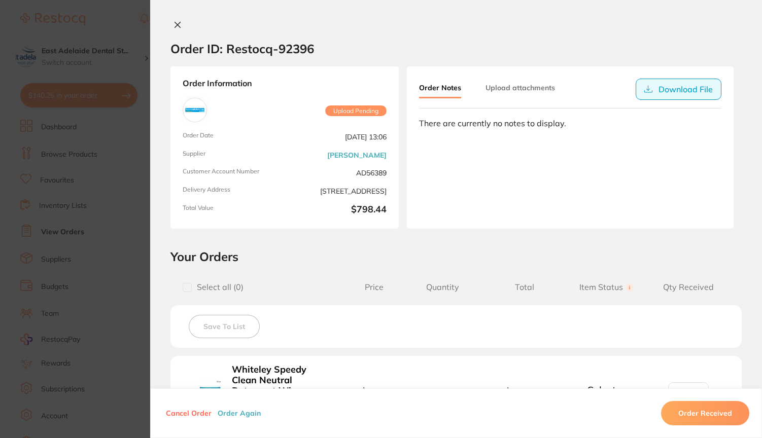
click at [651, 90] on button "Download File" at bounding box center [679, 89] width 86 height 21
